Goal: Task Accomplishment & Management: Manage account settings

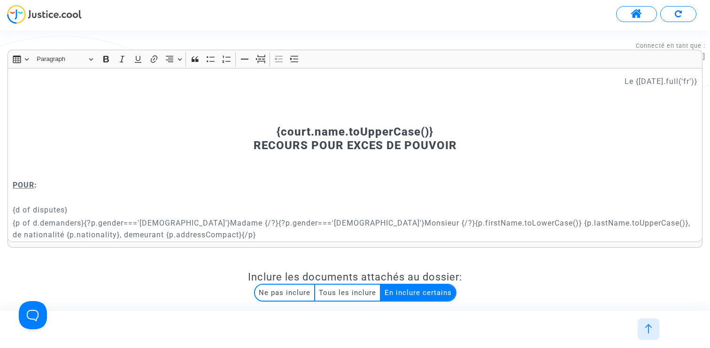
scroll to position [276, 0]
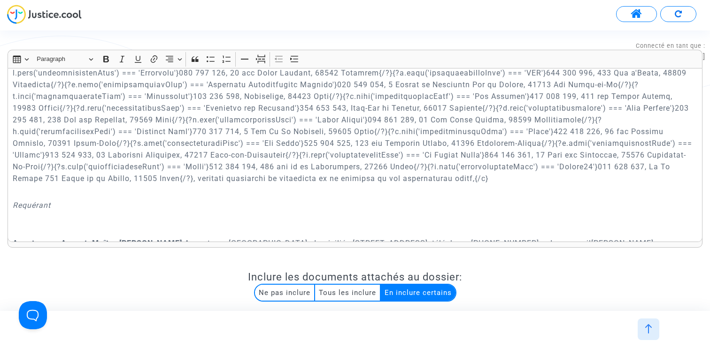
click at [633, 15] on span at bounding box center [636, 14] width 12 height 12
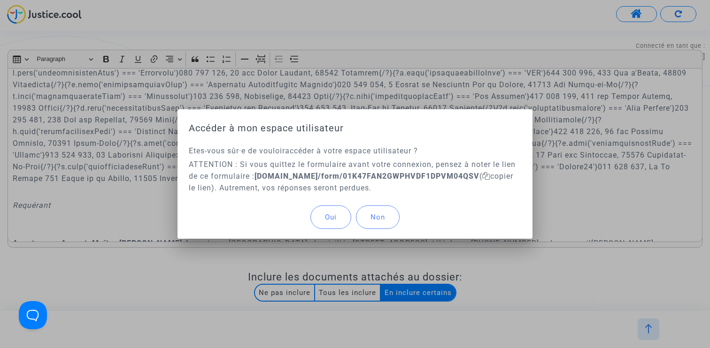
click at [337, 210] on button "Oui" at bounding box center [330, 217] width 41 height 23
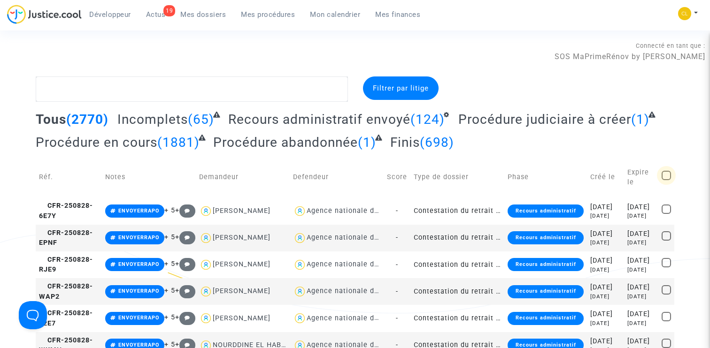
click at [668, 173] on span at bounding box center [665, 175] width 9 height 9
click at [666, 180] on input "checkbox" at bounding box center [666, 180] width 0 height 0
checkbox input "true"
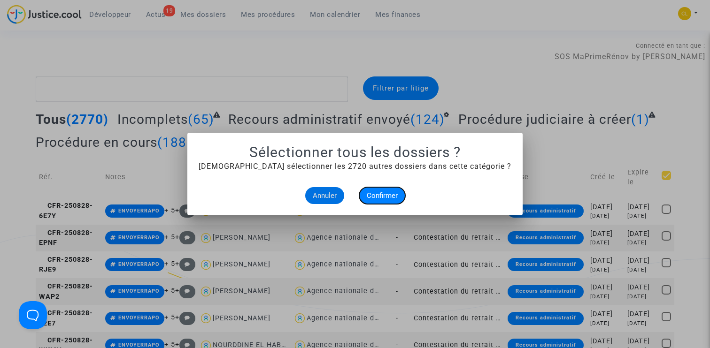
click at [390, 195] on span "Confirmer" at bounding box center [382, 196] width 31 height 8
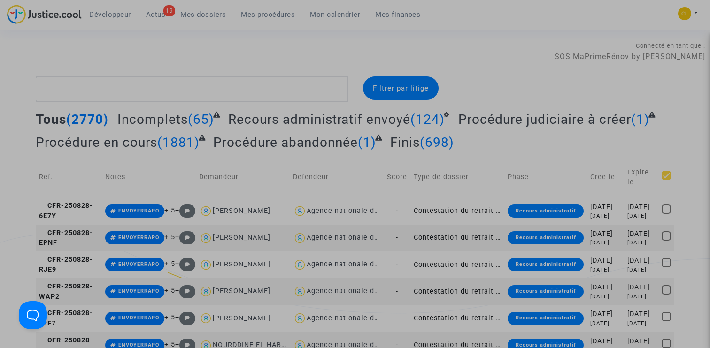
checkbox input "true"
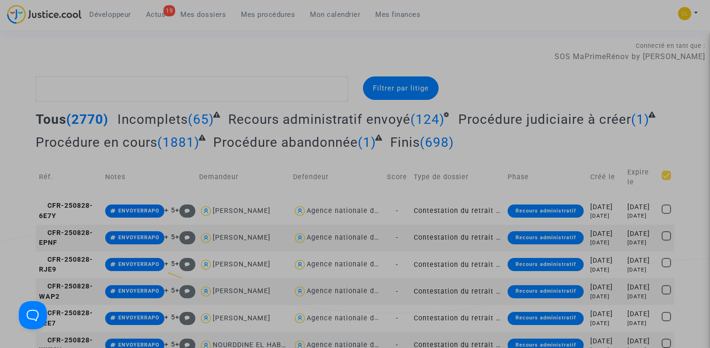
checkbox input "true"
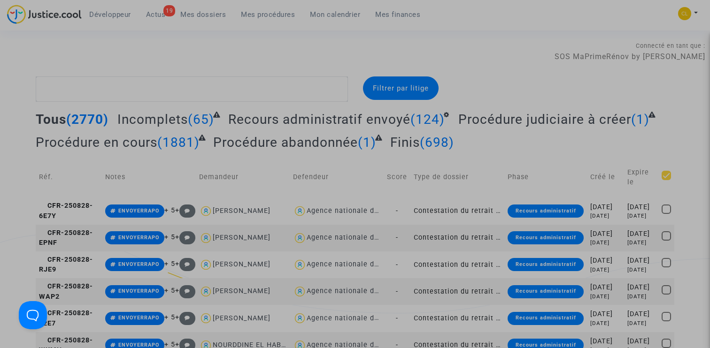
checkbox input "true"
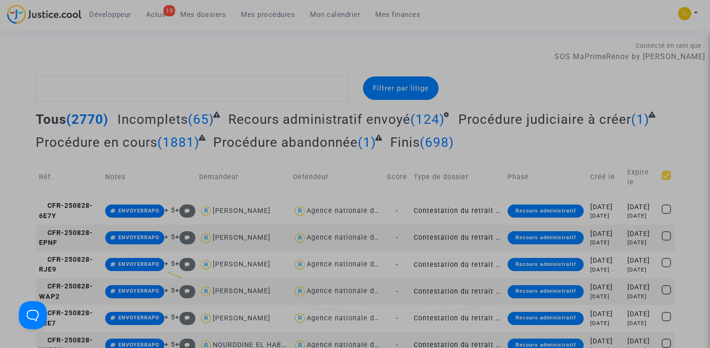
checkbox input "true"
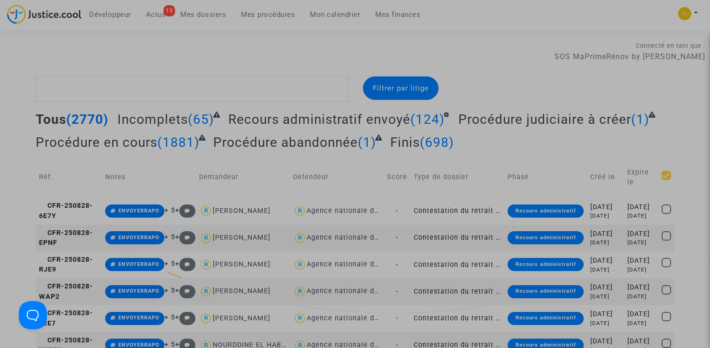
checkbox input "true"
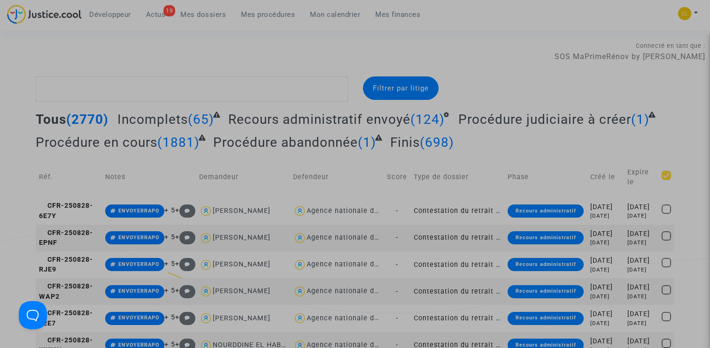
checkbox input "true"
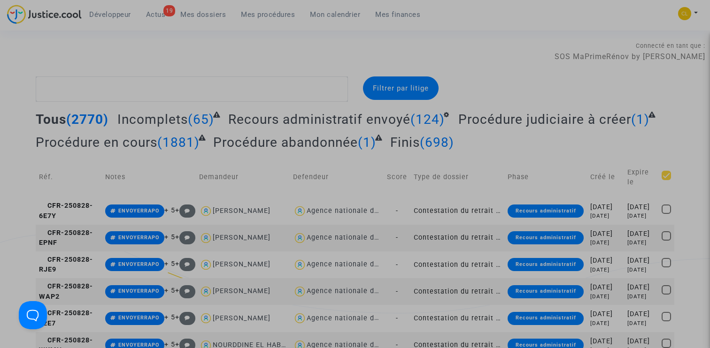
checkbox input "true"
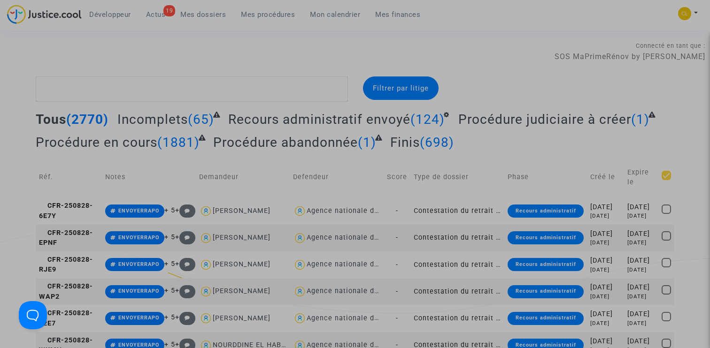
checkbox input "true"
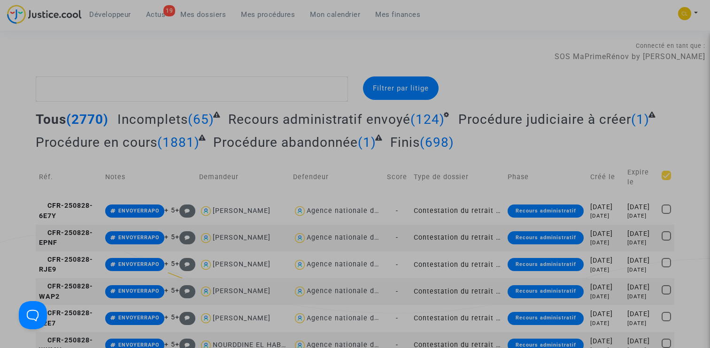
checkbox input "true"
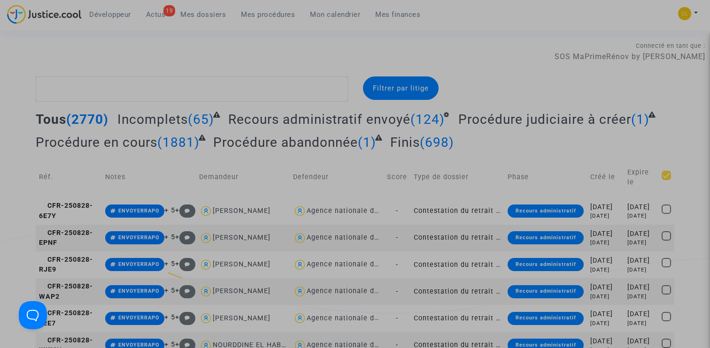
checkbox input "true"
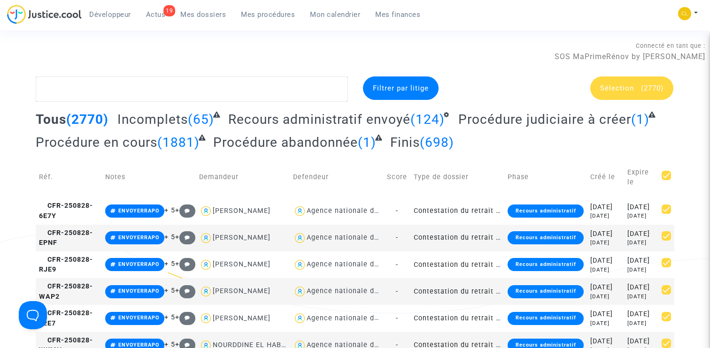
click at [637, 82] on div "Sélection (2770)" at bounding box center [631, 88] width 83 height 23
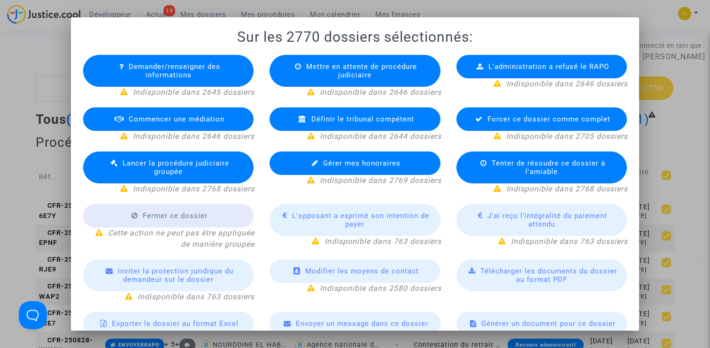
click at [556, 273] on span "Télécharger les documents du dossier au format PDF" at bounding box center [548, 275] width 137 height 17
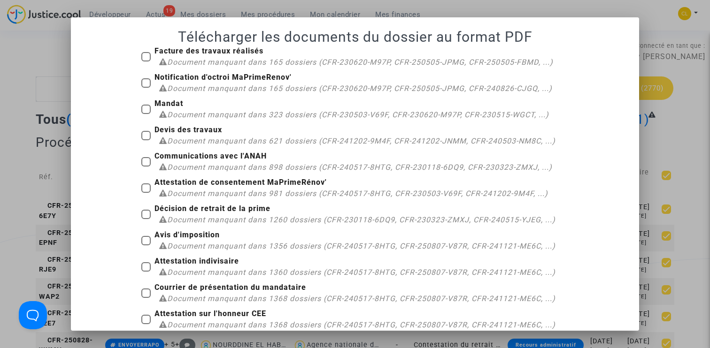
click at [684, 86] on div at bounding box center [355, 174] width 710 height 348
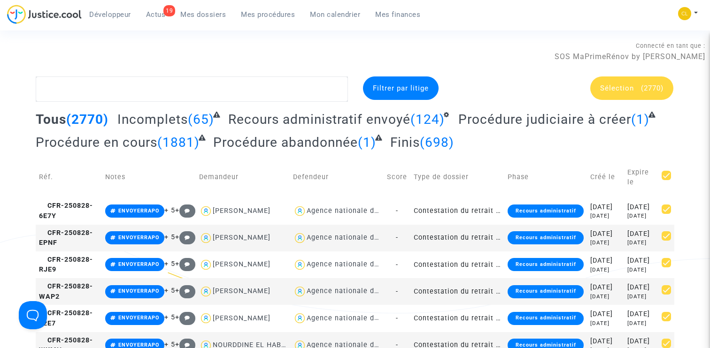
click at [641, 97] on div "Sélection (2770)" at bounding box center [631, 88] width 83 height 23
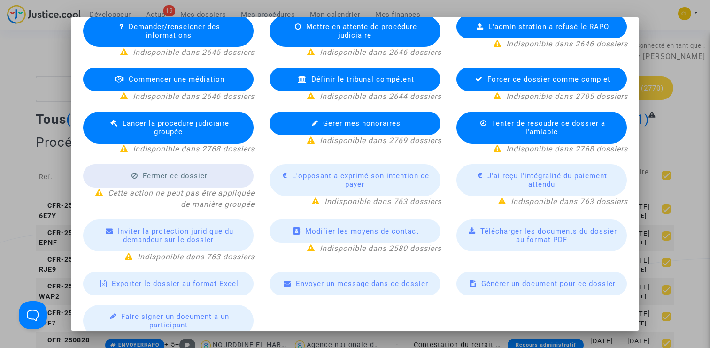
scroll to position [51, 0]
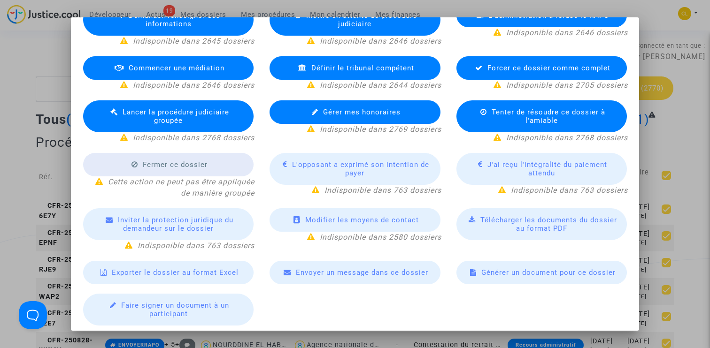
click at [190, 272] on span "Exporter le dossier au format Excel" at bounding box center [175, 273] width 127 height 8
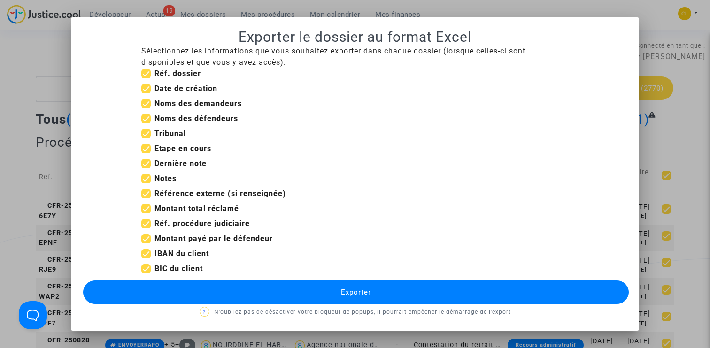
click at [691, 135] on div at bounding box center [355, 174] width 710 height 348
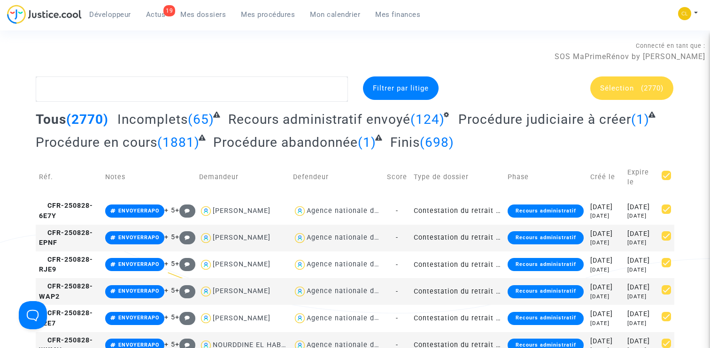
click at [658, 94] on div "Sélection (2770)" at bounding box center [631, 88] width 83 height 23
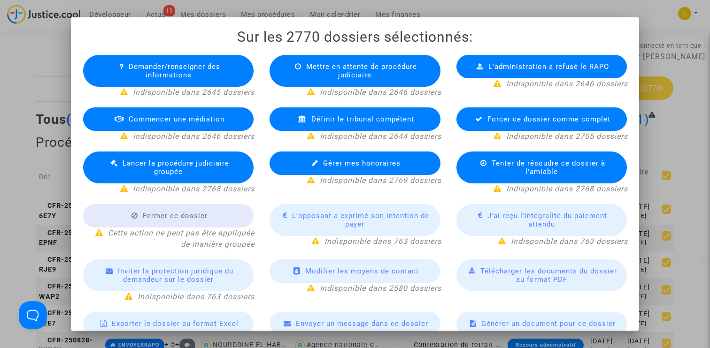
click at [534, 276] on span "Télécharger les documents du dossier au format PDF" at bounding box center [548, 275] width 137 height 17
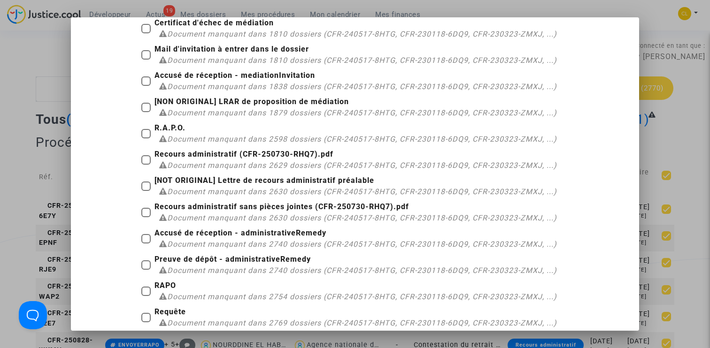
scroll to position [886, 0]
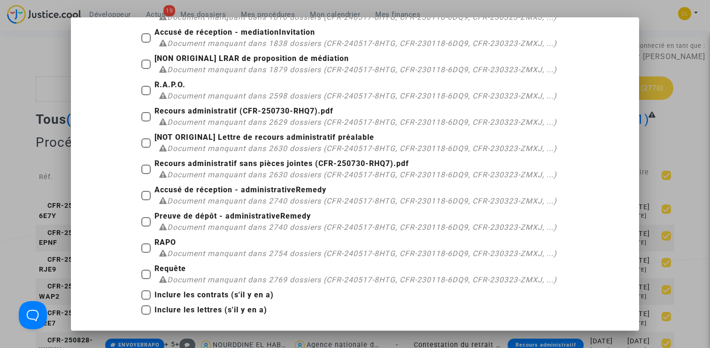
click at [146, 90] on span at bounding box center [145, 90] width 9 height 9
click at [146, 95] on input "R.A.P.O. Document manquant dans 2598 dossiers (CFR-240517-8HTG, CFR-230118-6DQ9…" at bounding box center [146, 95] width 0 height 0
checkbox input "true"
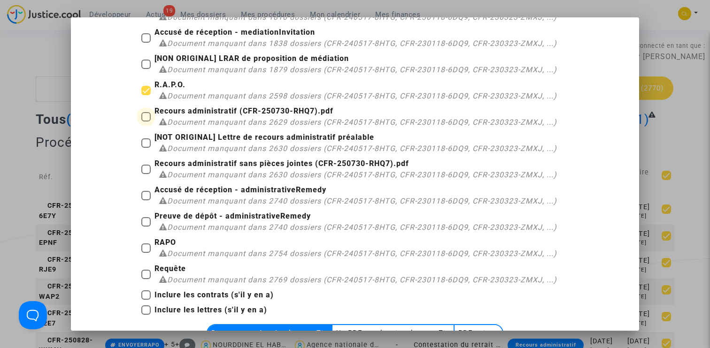
click at [146, 125] on label "Recours administratif (CFR-250730-RHQ7).pdf Document manquant dans 2629 dossier…" at bounding box center [348, 117] width 415 height 23
click at [146, 122] on input "Recours administratif (CFR-250730-RHQ7).pdf Document manquant dans 2629 dossier…" at bounding box center [146, 122] width 0 height 0
checkbox input "true"
